Goal: Task Accomplishment & Management: Use online tool/utility

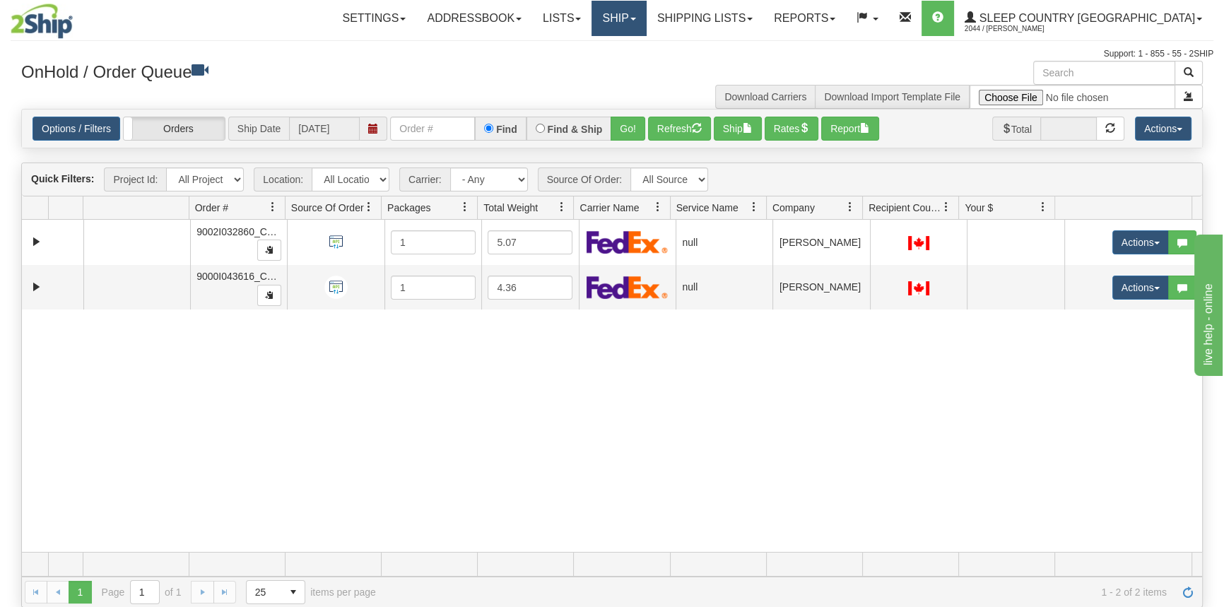
click at [646, 14] on link "Ship" at bounding box center [619, 18] width 54 height 35
click at [646, 61] on link "OnHold / Order Queue" at bounding box center [582, 68] width 128 height 18
click at [646, 14] on link "Ship" at bounding box center [619, 18] width 54 height 35
click at [632, 67] on span "OnHold / Order Queue" at bounding box center [582, 67] width 100 height 11
click at [734, 21] on link "Shipping lists" at bounding box center [705, 18] width 117 height 35
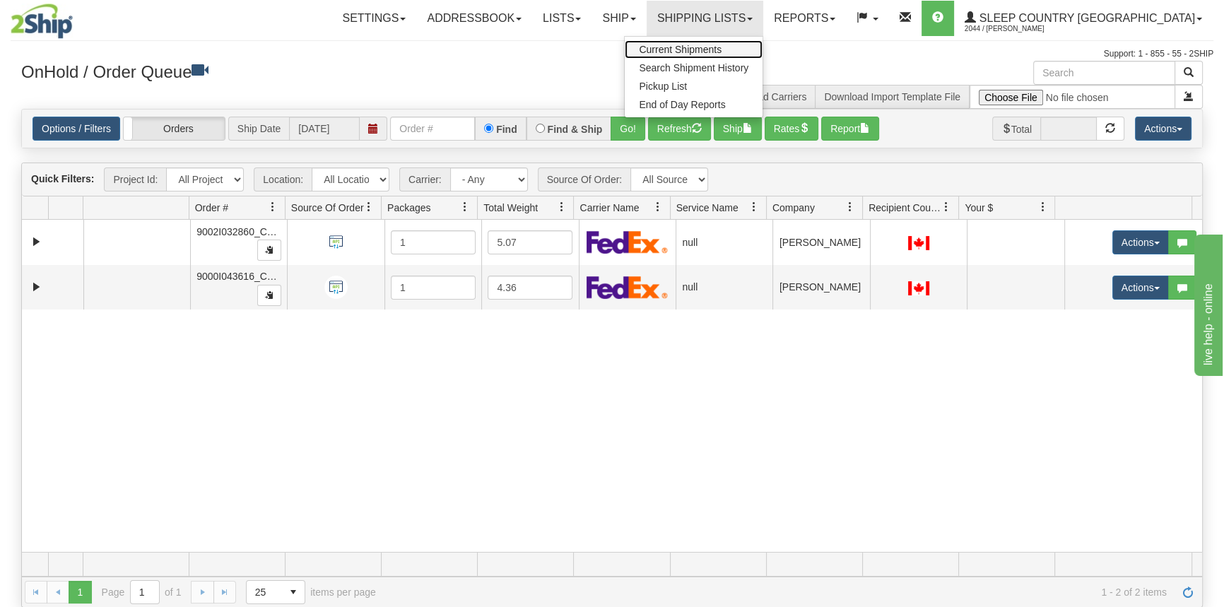
click at [722, 47] on span "Current Shipments" at bounding box center [680, 49] width 83 height 11
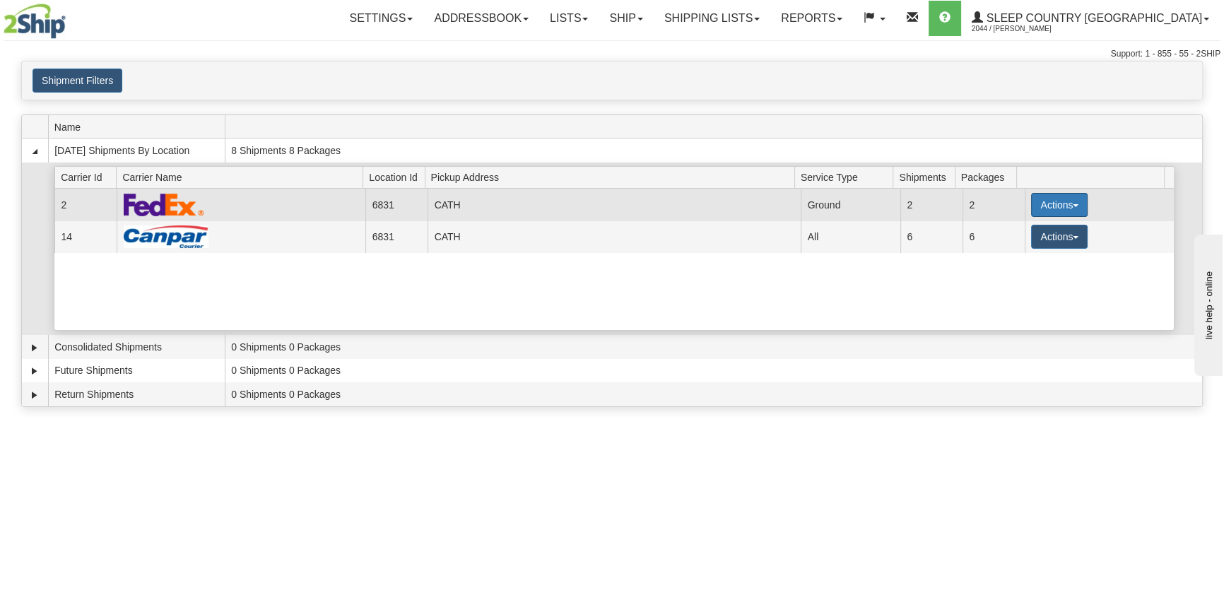
click at [1032, 209] on button "Actions" at bounding box center [1059, 205] width 57 height 24
click at [1024, 254] on link "Close" at bounding box center [1030, 250] width 113 height 18
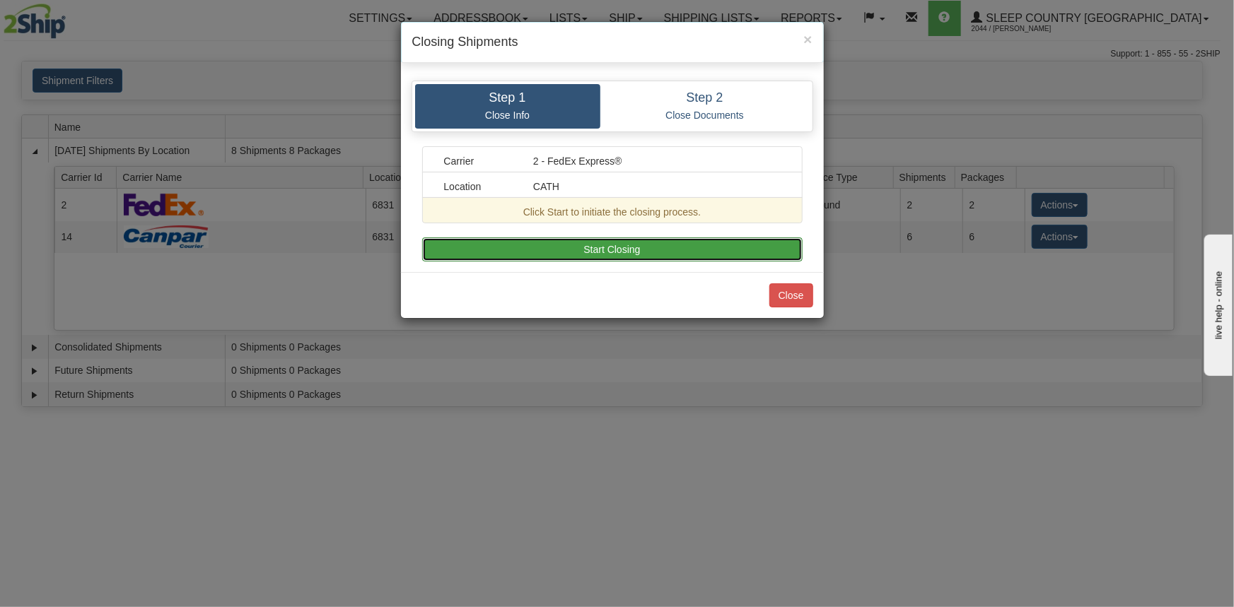
click at [732, 254] on button "Start Closing" at bounding box center [612, 250] width 380 height 24
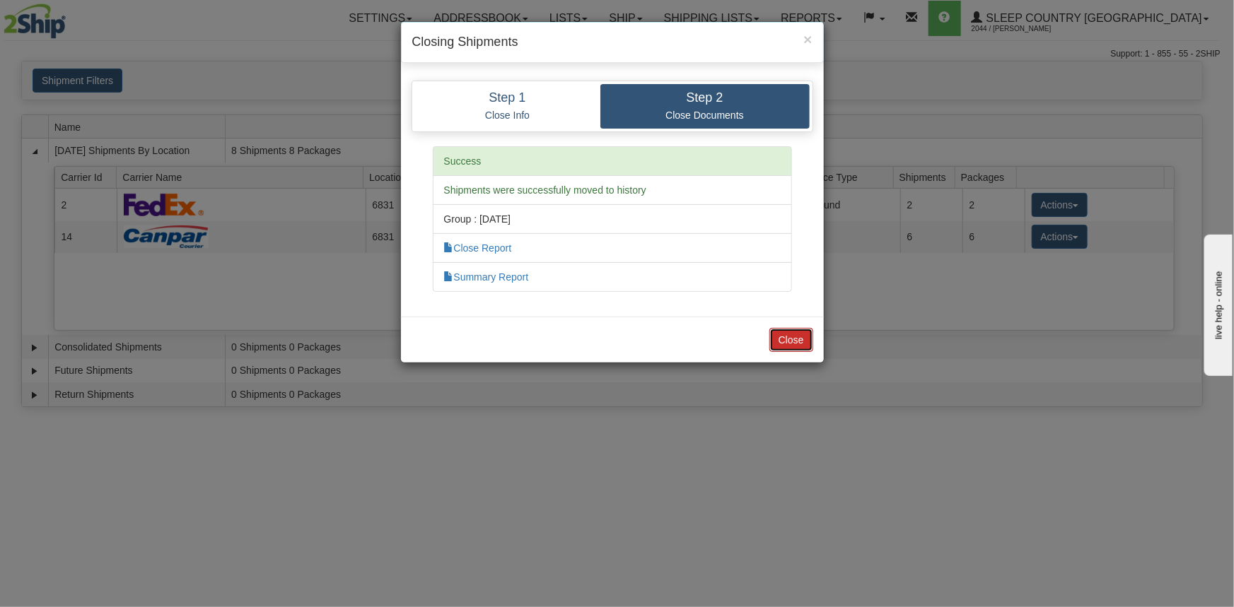
click at [797, 334] on button "Close" at bounding box center [791, 340] width 44 height 24
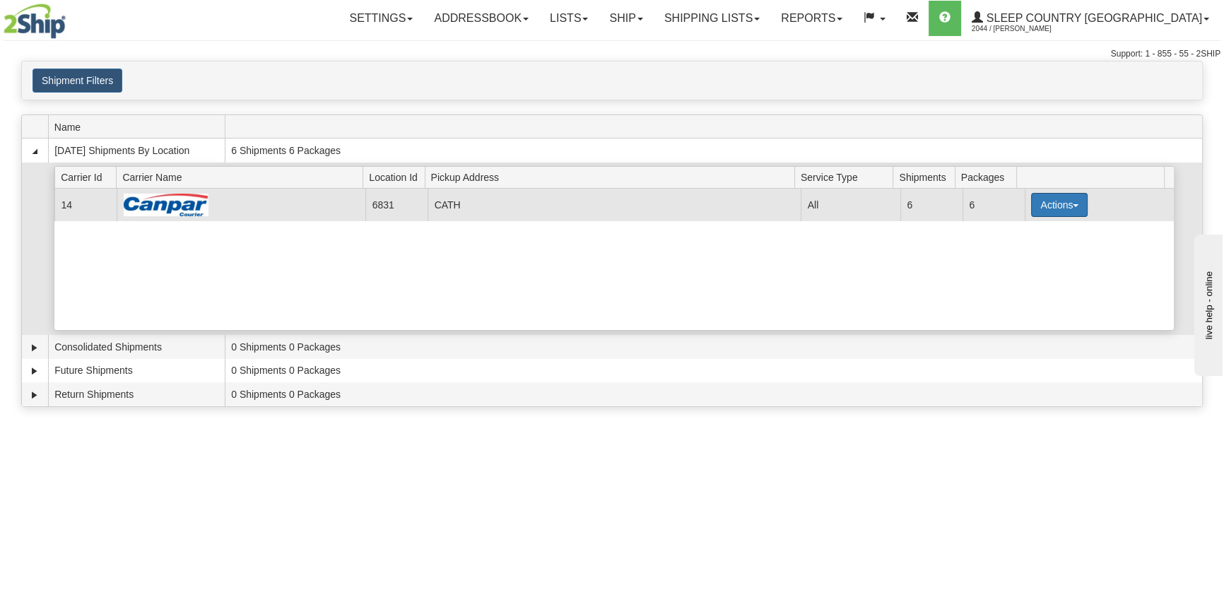
click at [1050, 209] on button "Actions" at bounding box center [1059, 205] width 57 height 24
click at [1006, 252] on span "Close" at bounding box center [1004, 250] width 33 height 10
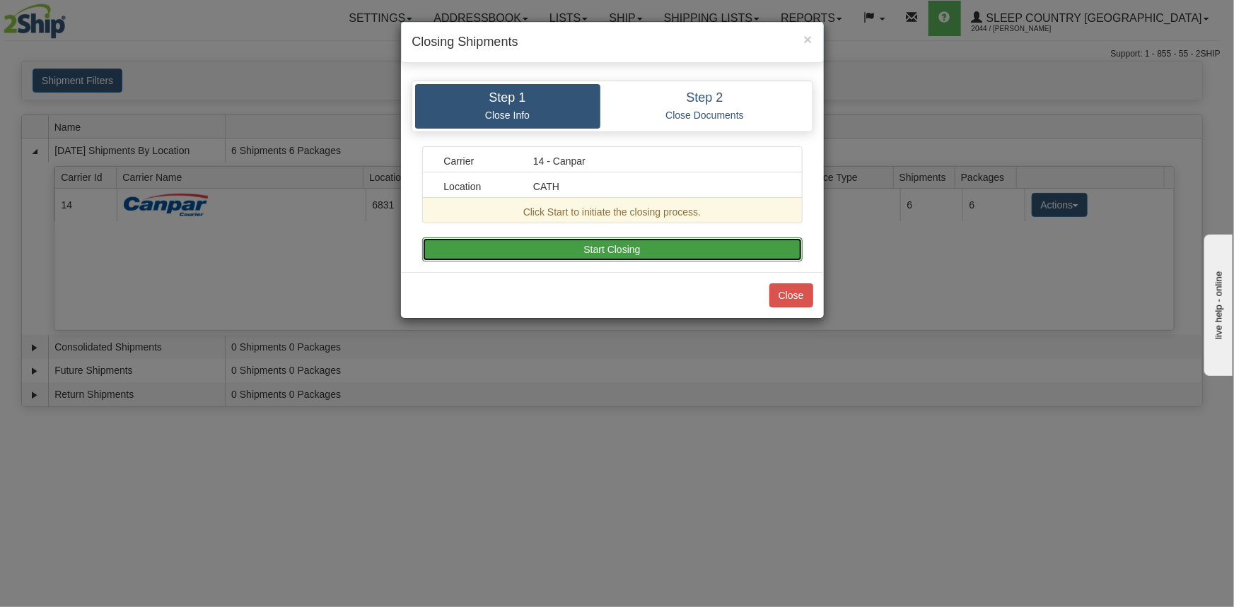
click at [648, 253] on button "Start Closing" at bounding box center [612, 250] width 380 height 24
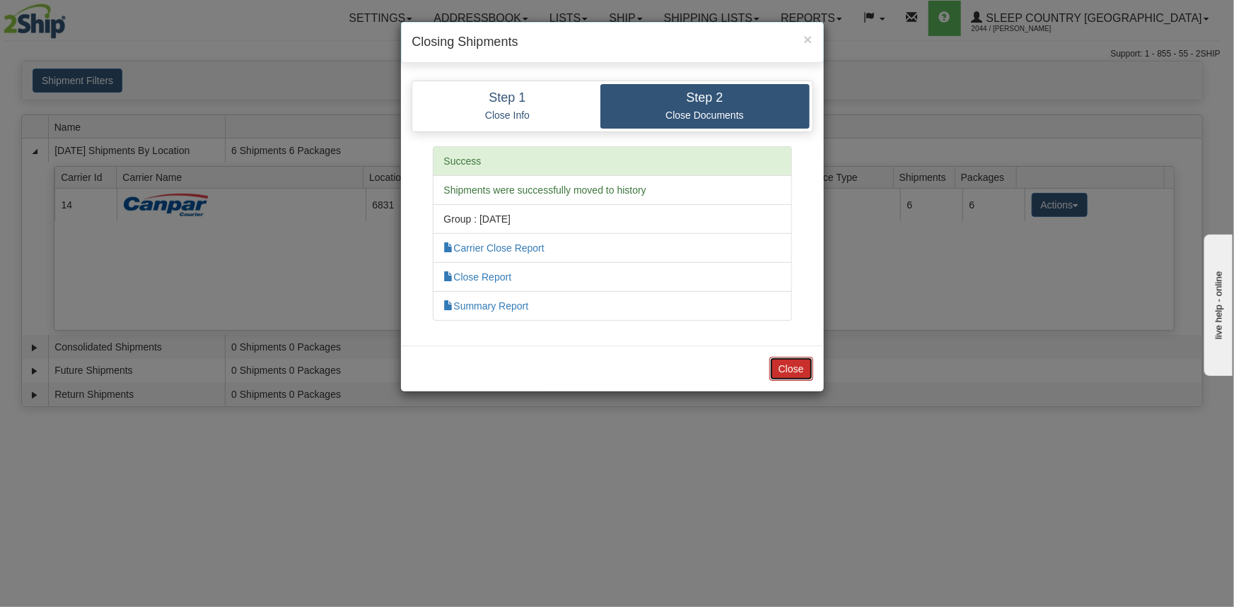
click at [785, 368] on button "Close" at bounding box center [791, 369] width 44 height 24
